Goal: Find specific page/section

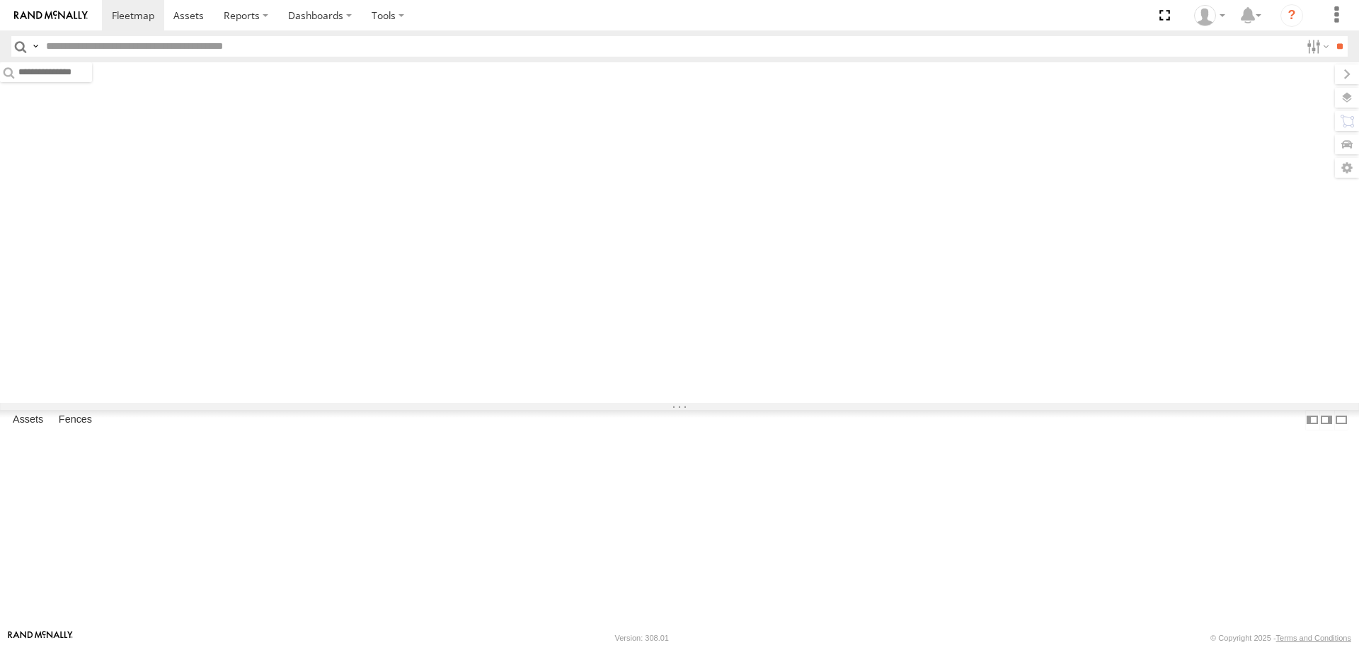
click at [473, 54] on input "text" at bounding box center [669, 46] width 1259 height 21
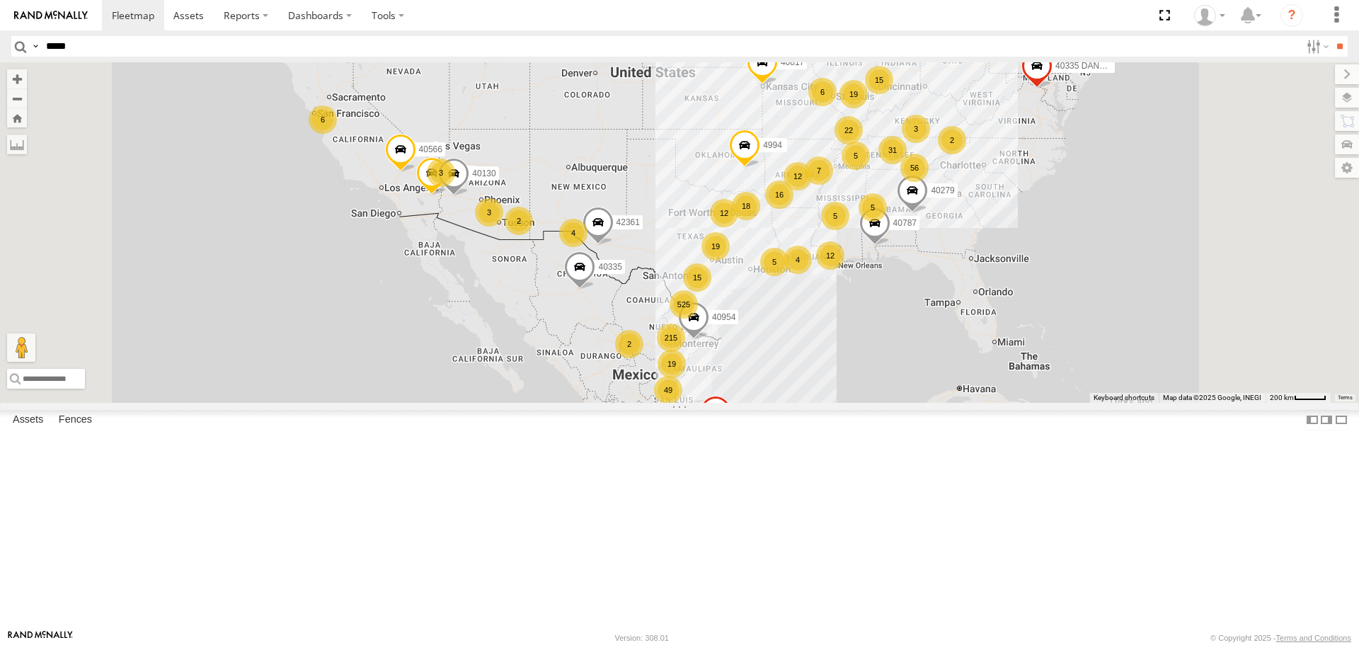
type input "*****"
click at [1331, 36] on input "**" at bounding box center [1339, 46] width 16 height 21
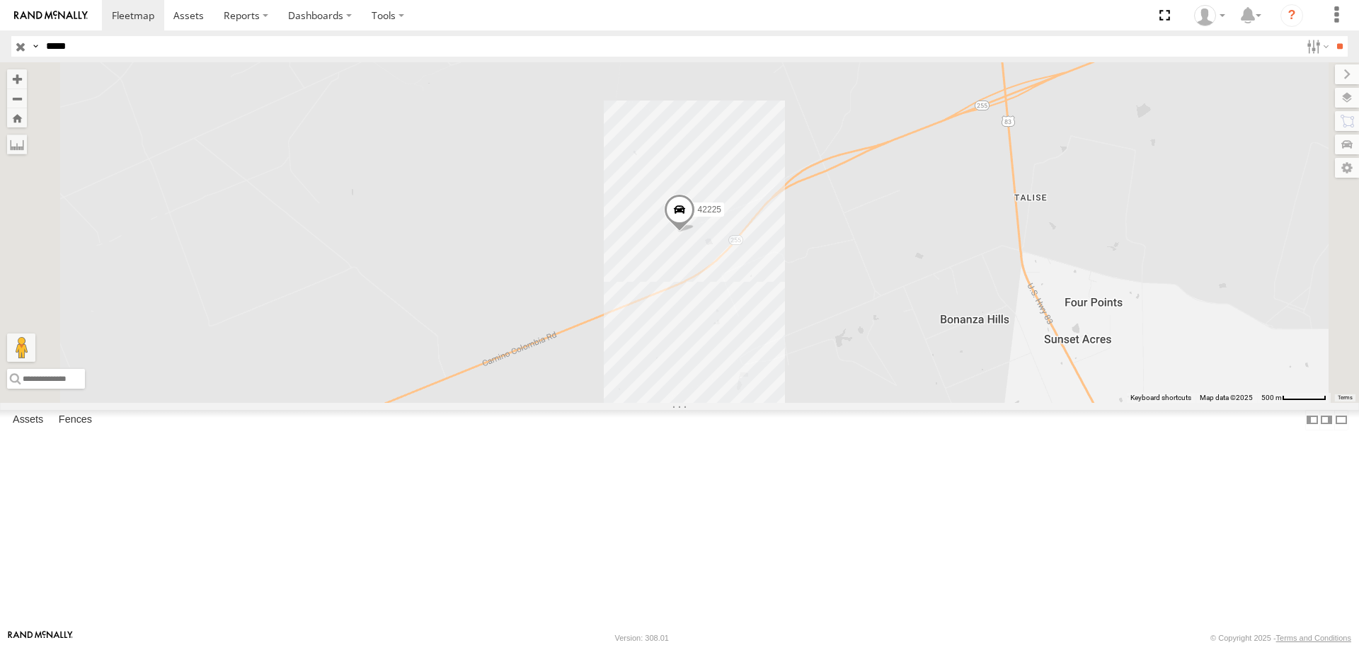
click at [695, 233] on span at bounding box center [679, 214] width 31 height 38
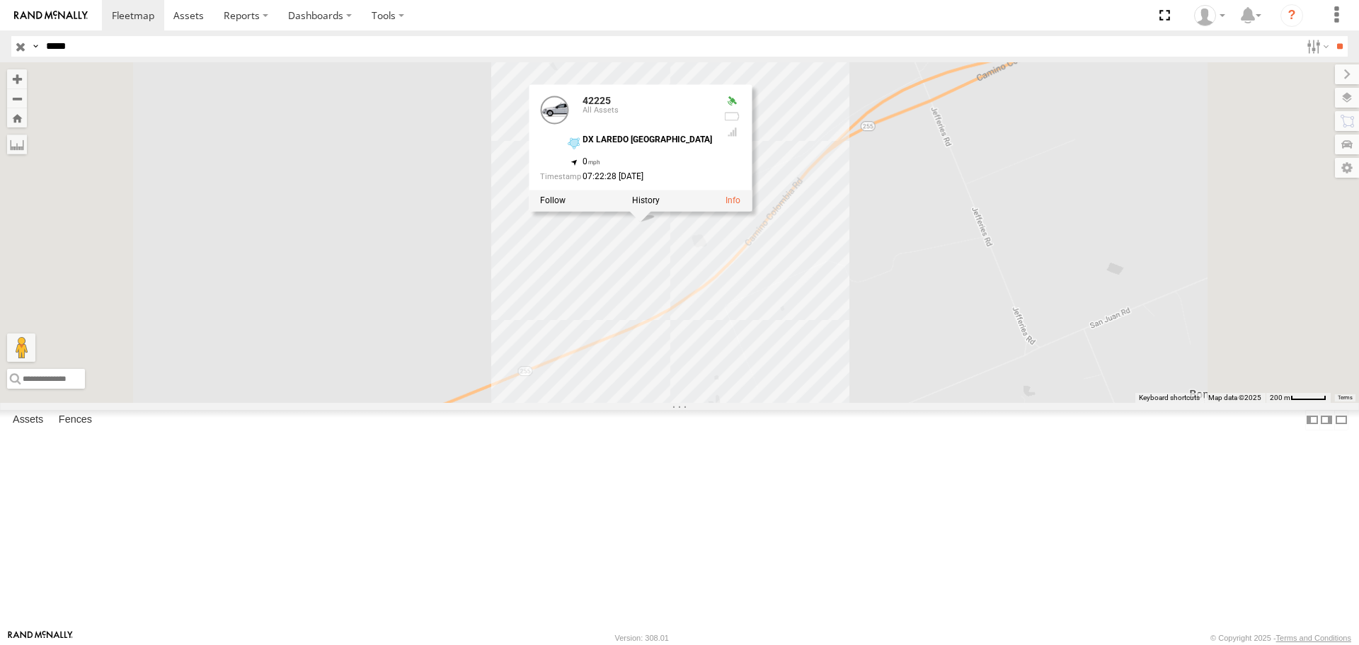
click at [1024, 271] on div "42225 42225 All Assets DX LAREDO [GEOGRAPHIC_DATA] 27.80552 , -99.50501 0 07:22…" at bounding box center [679, 232] width 1359 height 340
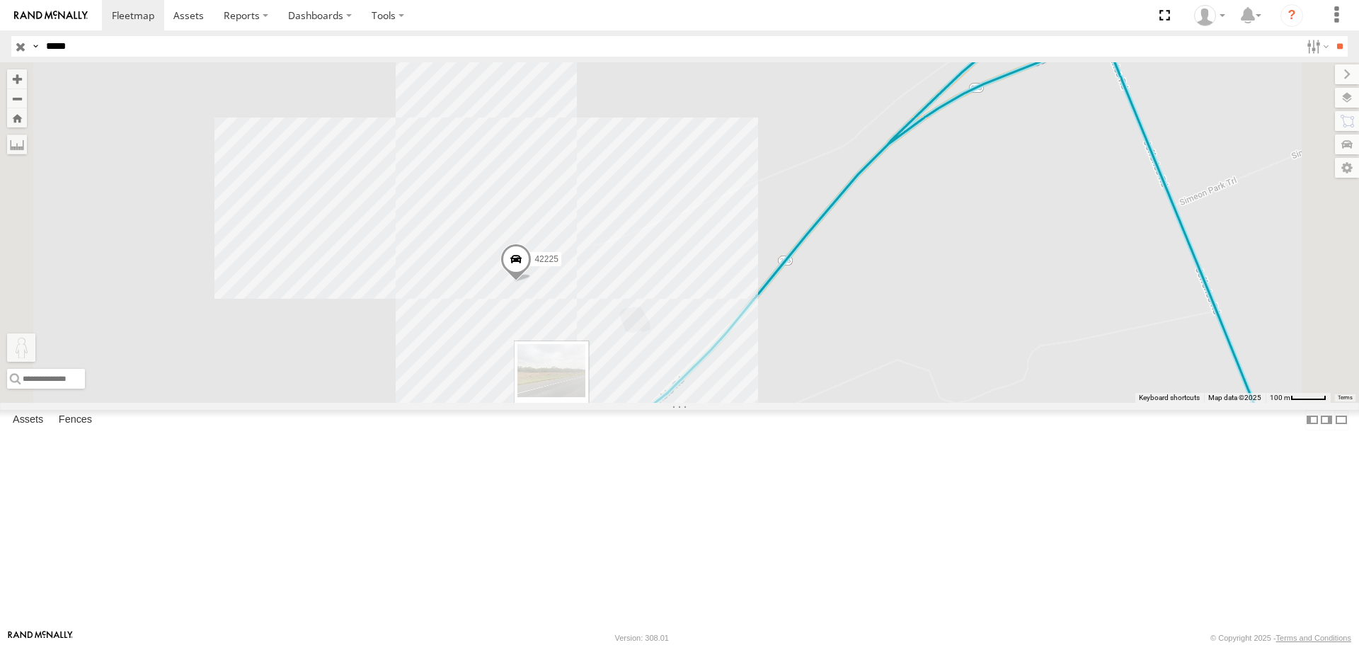
drag, startPoint x: 383, startPoint y: 577, endPoint x: 725, endPoint y: 588, distance: 342.7
click at [725, 402] on div "42225 To activate drag with keyboard, press Alt + Enter. Once in keyboard drag …" at bounding box center [679, 232] width 1359 height 340
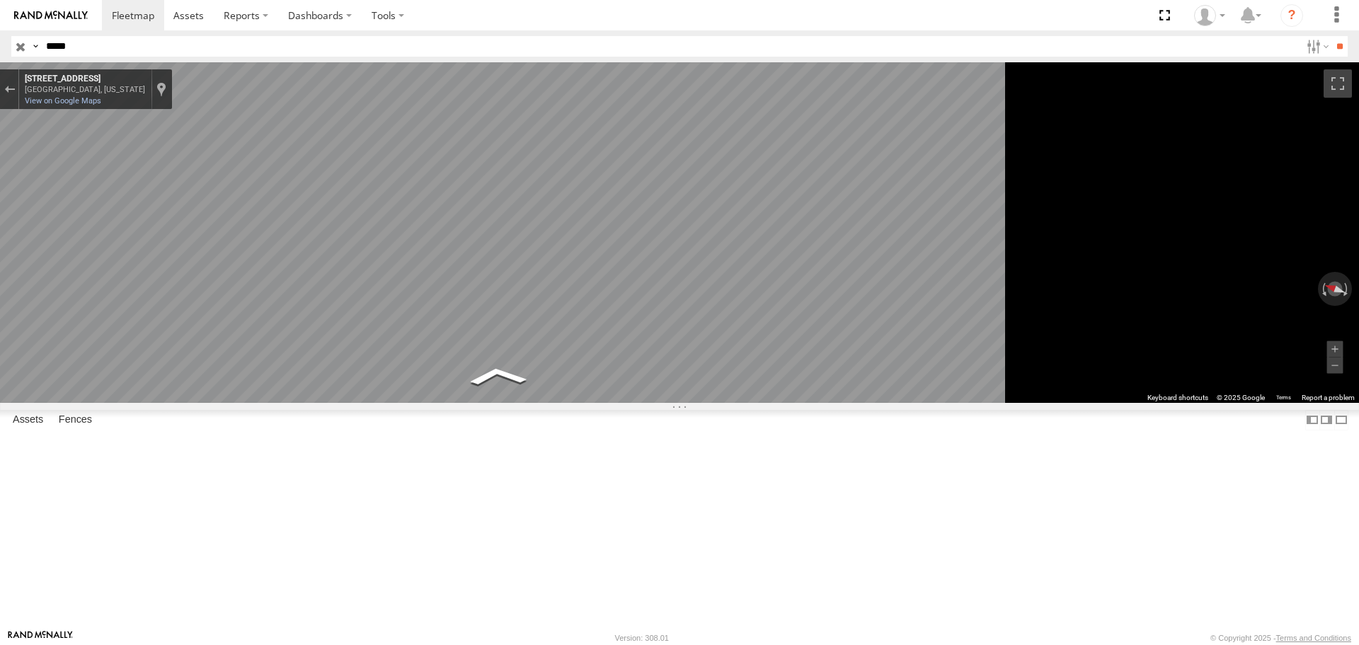
drag, startPoint x: 311, startPoint y: 93, endPoint x: 347, endPoint y: 106, distance: 38.3
click at [0, 0] on span at bounding box center [0, 0] width 0 height 0
click at [15, 91] on div "Exit the Street View" at bounding box center [9, 89] width 11 height 8
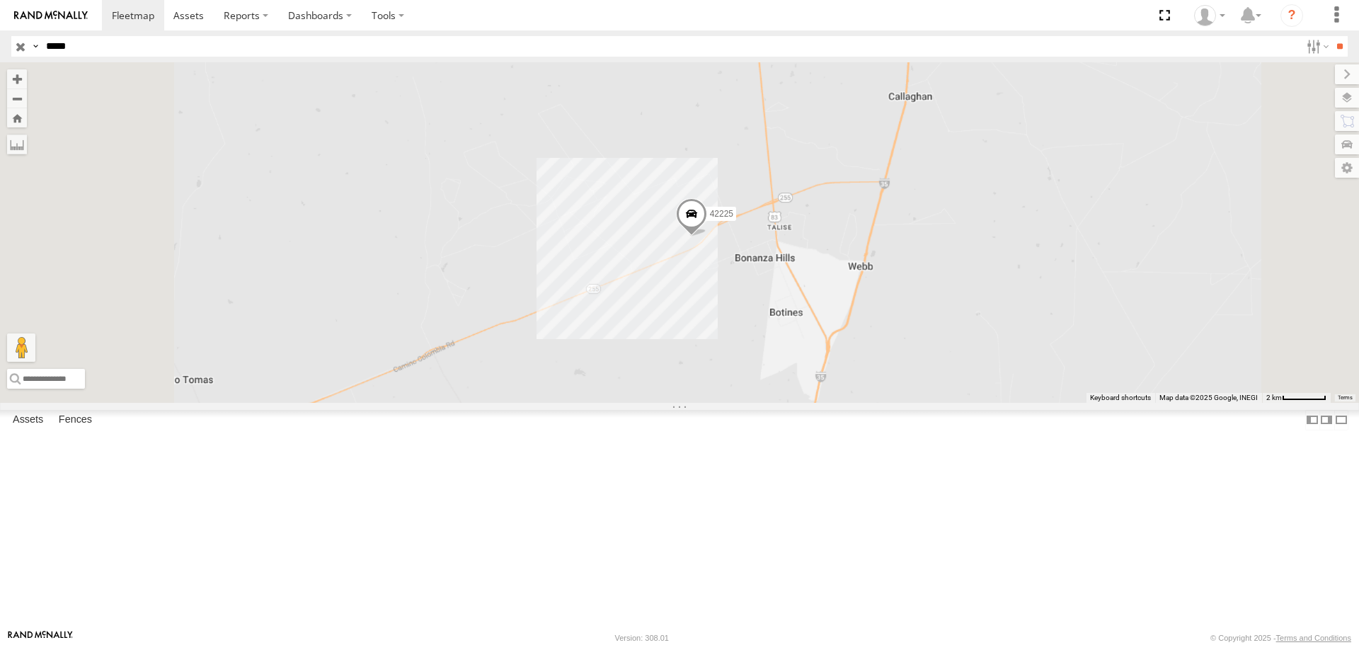
drag, startPoint x: 950, startPoint y: 388, endPoint x: 940, endPoint y: 338, distance: 51.8
click at [942, 344] on div "42225 Loading..." at bounding box center [679, 232] width 1359 height 340
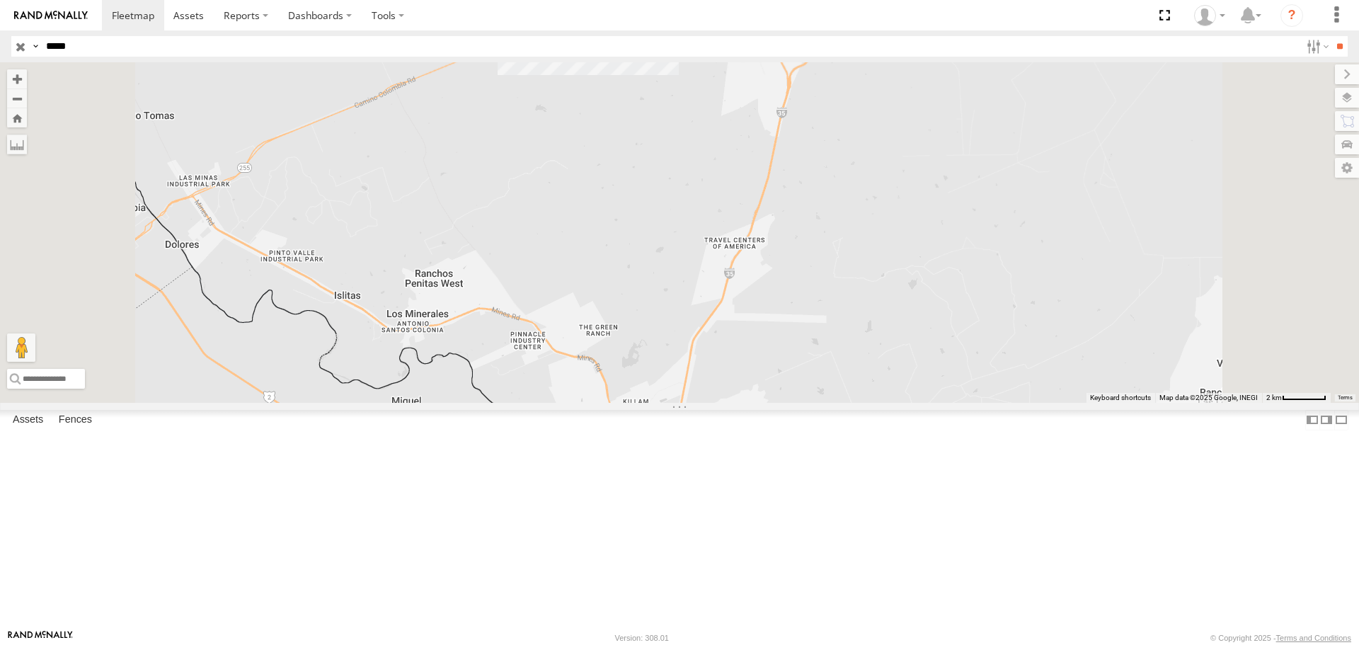
drag, startPoint x: 867, startPoint y: 492, endPoint x: 890, endPoint y: 372, distance: 122.5
click at [880, 402] on div "42225 Loading..." at bounding box center [679, 232] width 1359 height 340
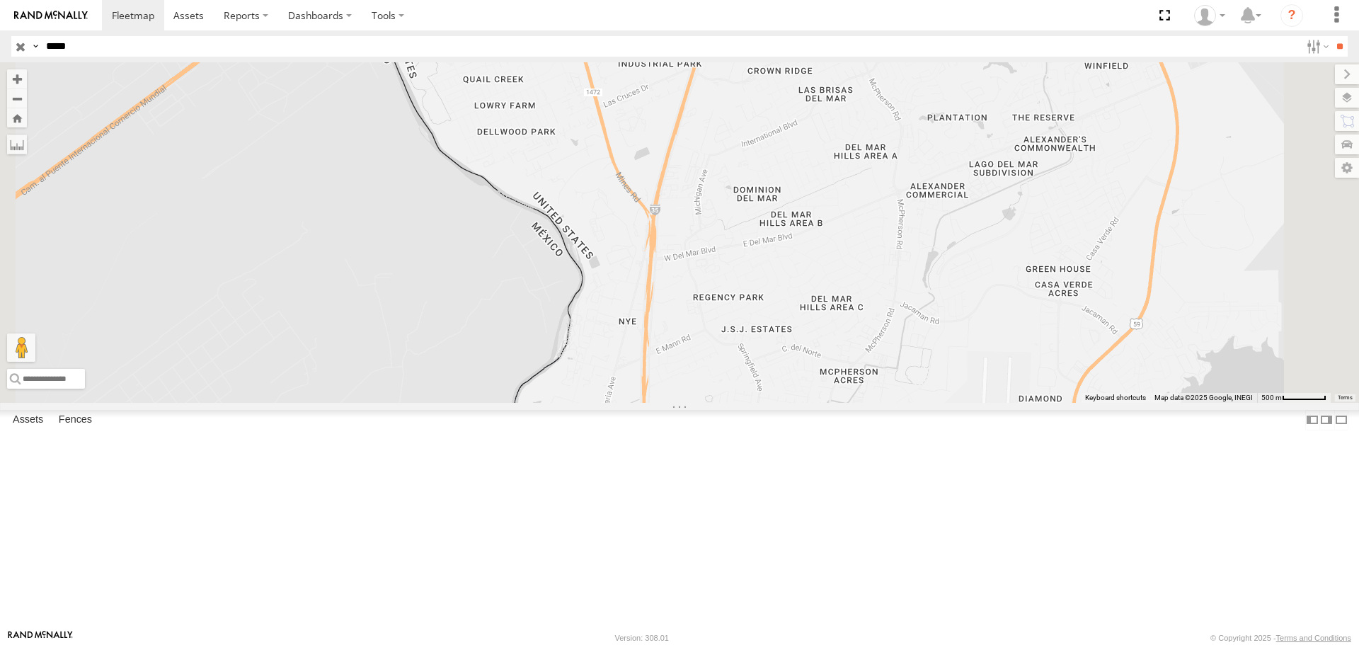
drag, startPoint x: 874, startPoint y: 262, endPoint x: 888, endPoint y: 381, distance: 119.7
click at [888, 381] on div "42225 Loading..." at bounding box center [679, 232] width 1359 height 340
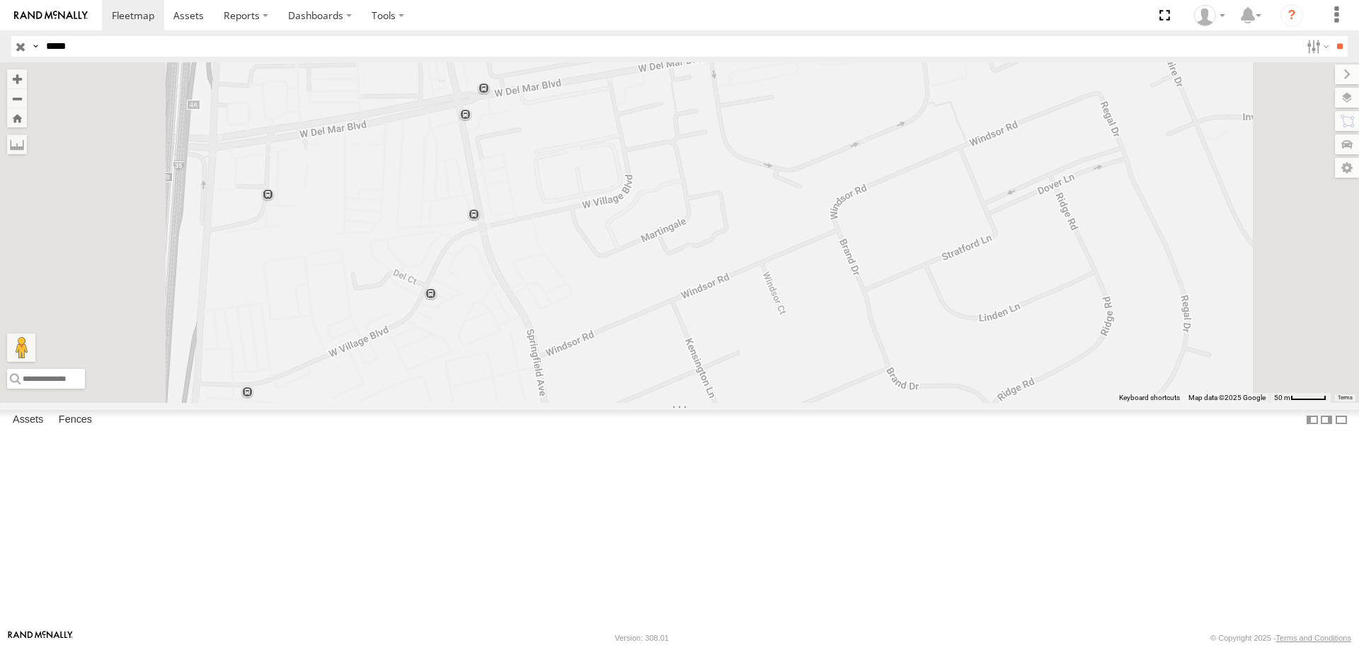
drag, startPoint x: 867, startPoint y: 234, endPoint x: 843, endPoint y: 261, distance: 36.1
click at [843, 261] on div "42225 Loading..." at bounding box center [679, 232] width 1359 height 340
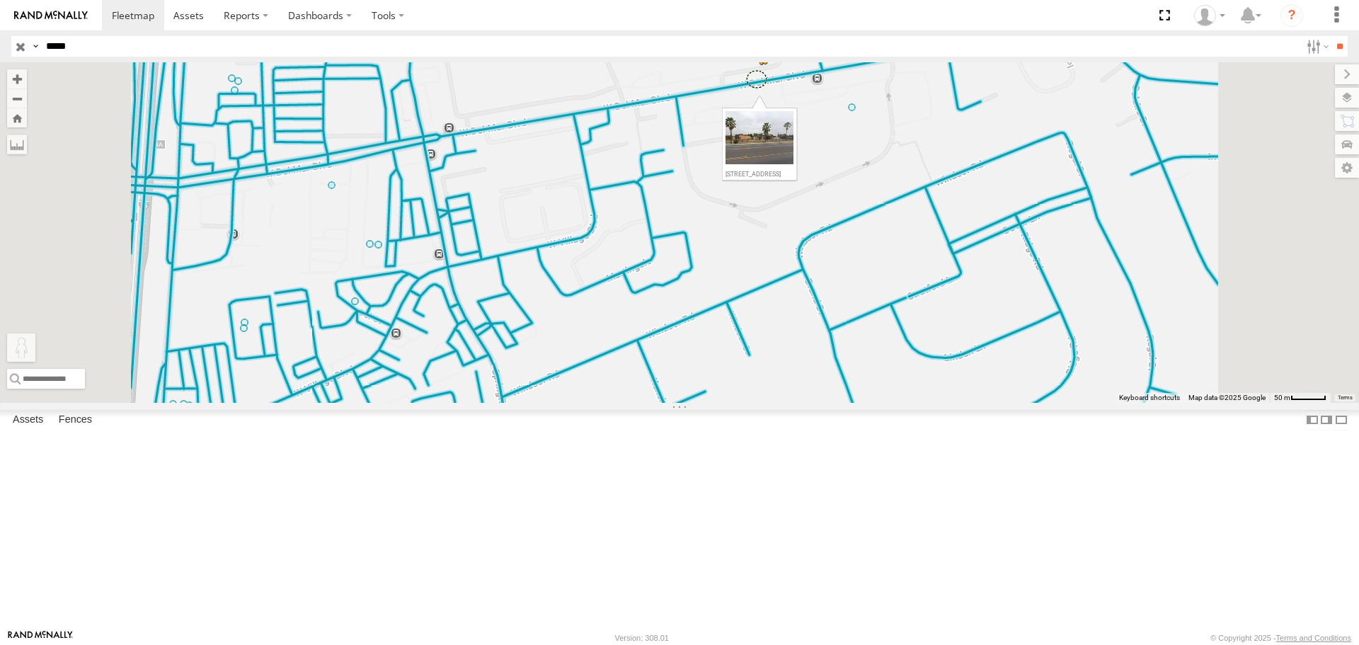
drag, startPoint x: 387, startPoint y: 565, endPoint x: 934, endPoint y: 192, distance: 661.6
click at [934, 192] on div "42225 To activate drag with keyboard, press Alt + Enter. Once in keyboard drag …" at bounding box center [679, 232] width 1359 height 340
